Goal: Navigation & Orientation: Find specific page/section

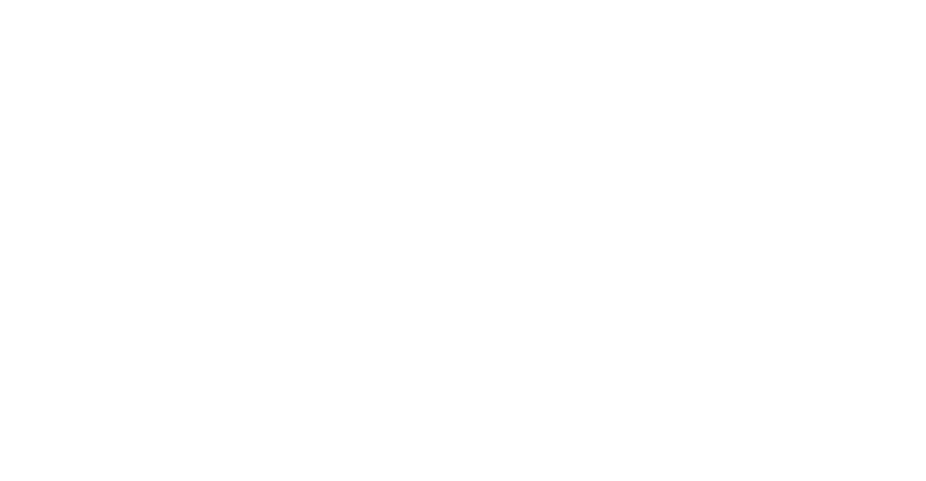
drag, startPoint x: 668, startPoint y: 356, endPoint x: 573, endPoint y: 421, distance: 115.0
